Goal: Transaction & Acquisition: Purchase product/service

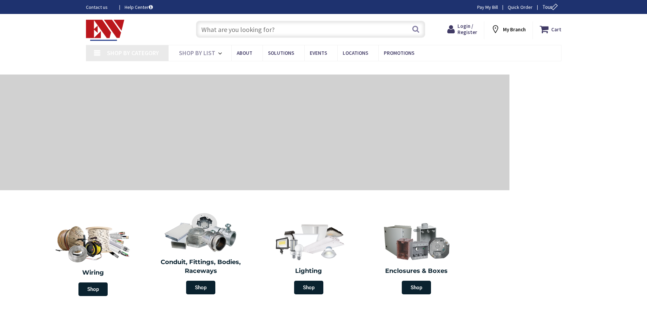
click at [223, 30] on input "text" at bounding box center [310, 29] width 229 height 17
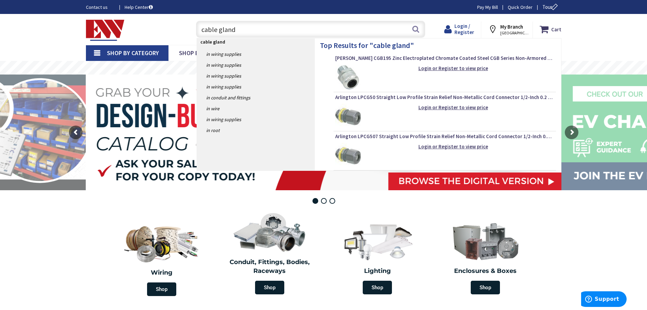
type input "cable gland"
click at [470, 27] on span "Login / Register" at bounding box center [465, 29] width 20 height 13
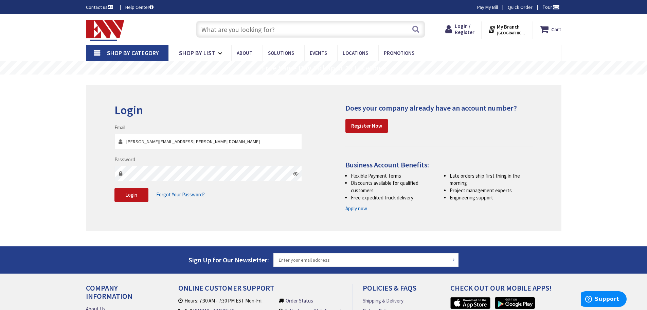
click at [294, 173] on icon at bounding box center [295, 173] width 5 height 5
click at [133, 195] on span "Login" at bounding box center [131, 194] width 12 height 6
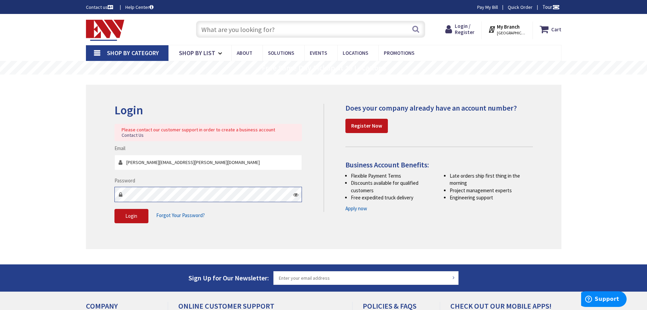
click at [52, 178] on div "Skip to Content Toggle Nav Search Cart My Cart Close" at bounding box center [323, 217] width 647 height 406
click at [123, 211] on button "Login" at bounding box center [131, 216] width 34 height 14
click at [183, 155] on input "donald.frechette@nordsonefd.com" at bounding box center [208, 162] width 188 height 15
type input "donald.frechette@nordson.com"
click at [135, 209] on button "Login" at bounding box center [131, 216] width 34 height 14
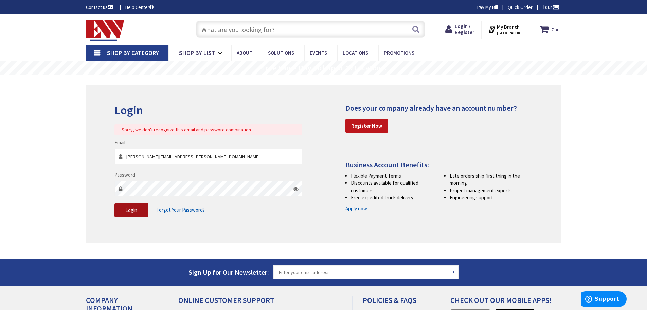
click at [127, 214] on button "Login" at bounding box center [131, 210] width 34 height 14
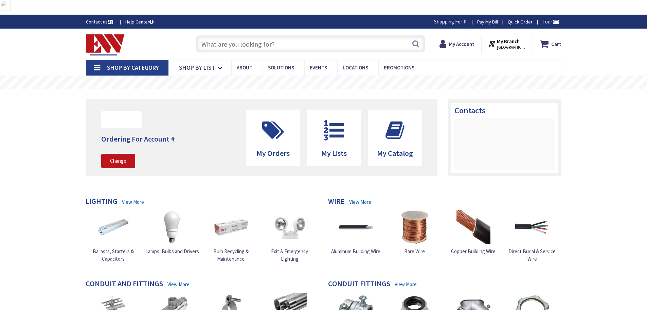
drag, startPoint x: 0, startPoint y: 0, endPoint x: 242, endPoint y: 28, distance: 243.8
click at [242, 35] on input "text" at bounding box center [310, 43] width 229 height 17
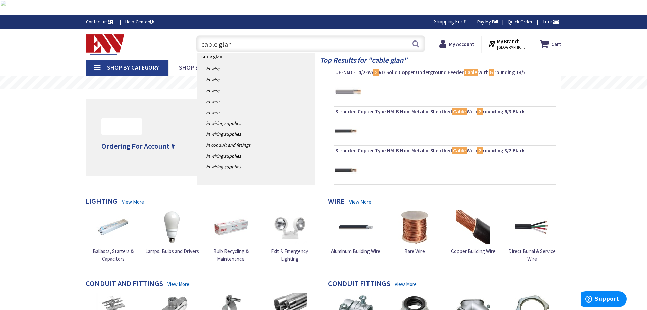
type input "cable gland"
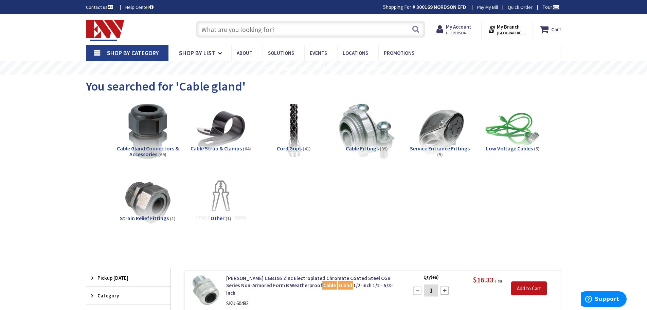
click at [145, 145] on span "Cable Gland Connectors & Accessories" at bounding box center [148, 151] width 62 height 13
